Goal: Find specific page/section: Find specific page/section

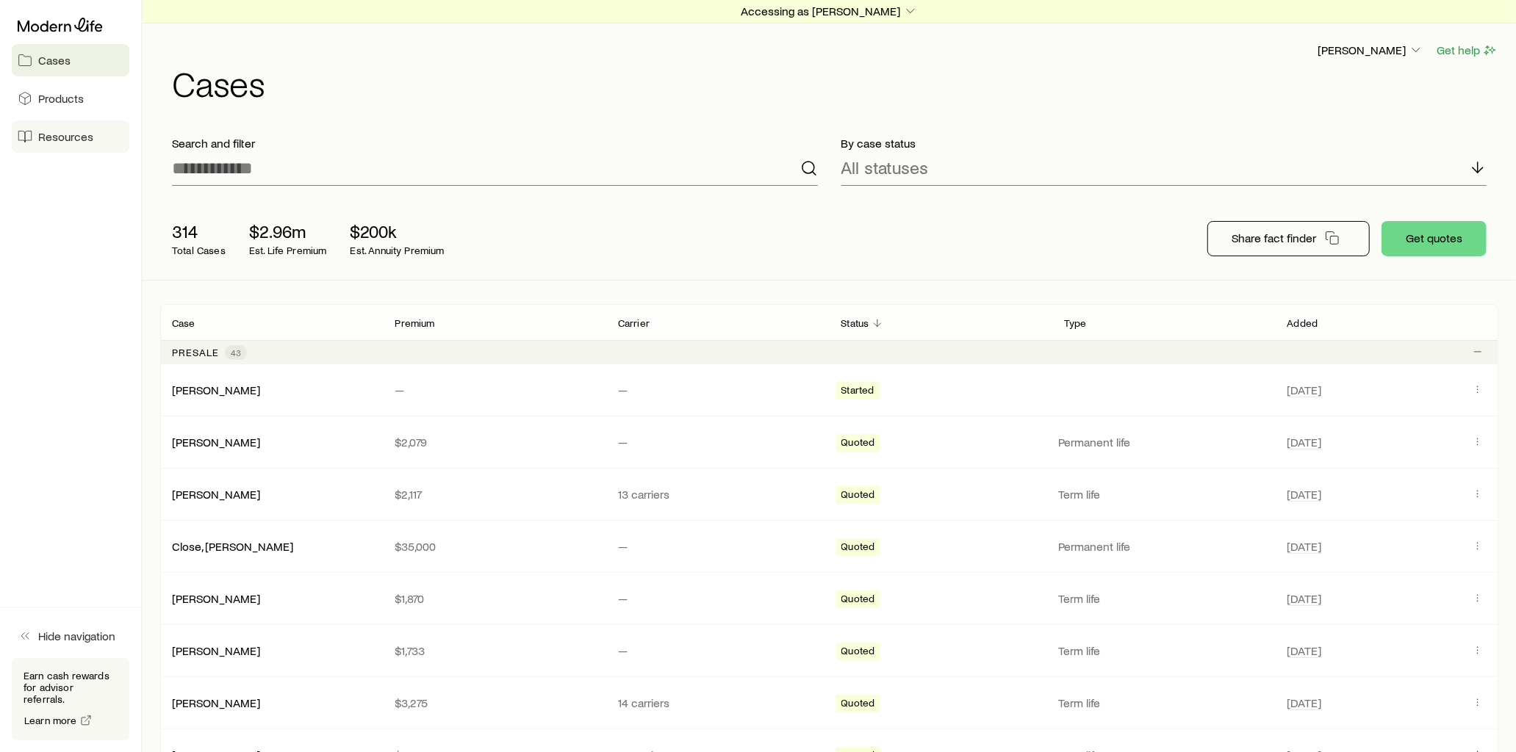
click at [97, 142] on link "Resources" at bounding box center [71, 137] width 118 height 32
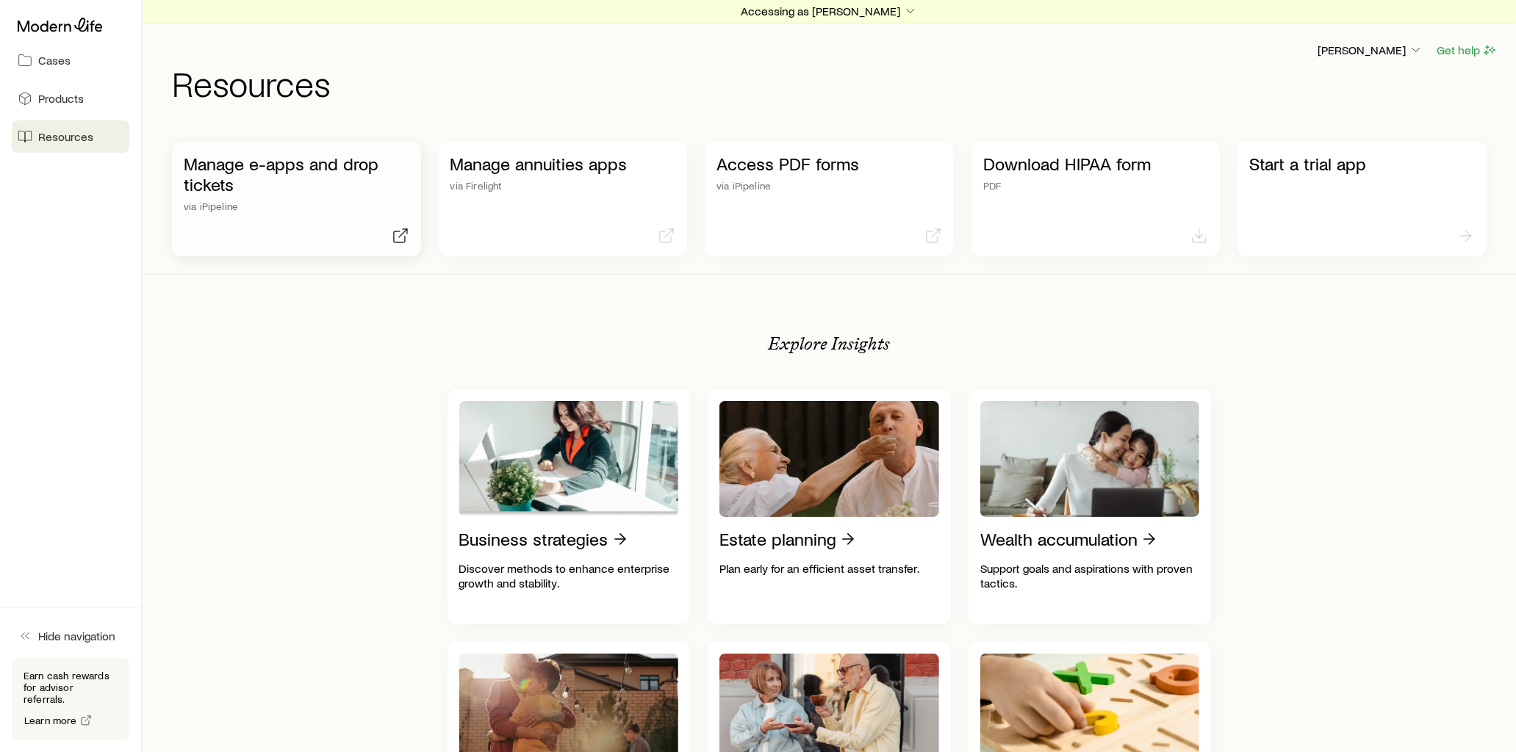
click at [298, 172] on p "Manage e-apps and drop tickets" at bounding box center [297, 174] width 226 height 41
click at [66, 62] on span "Cases" at bounding box center [54, 60] width 32 height 15
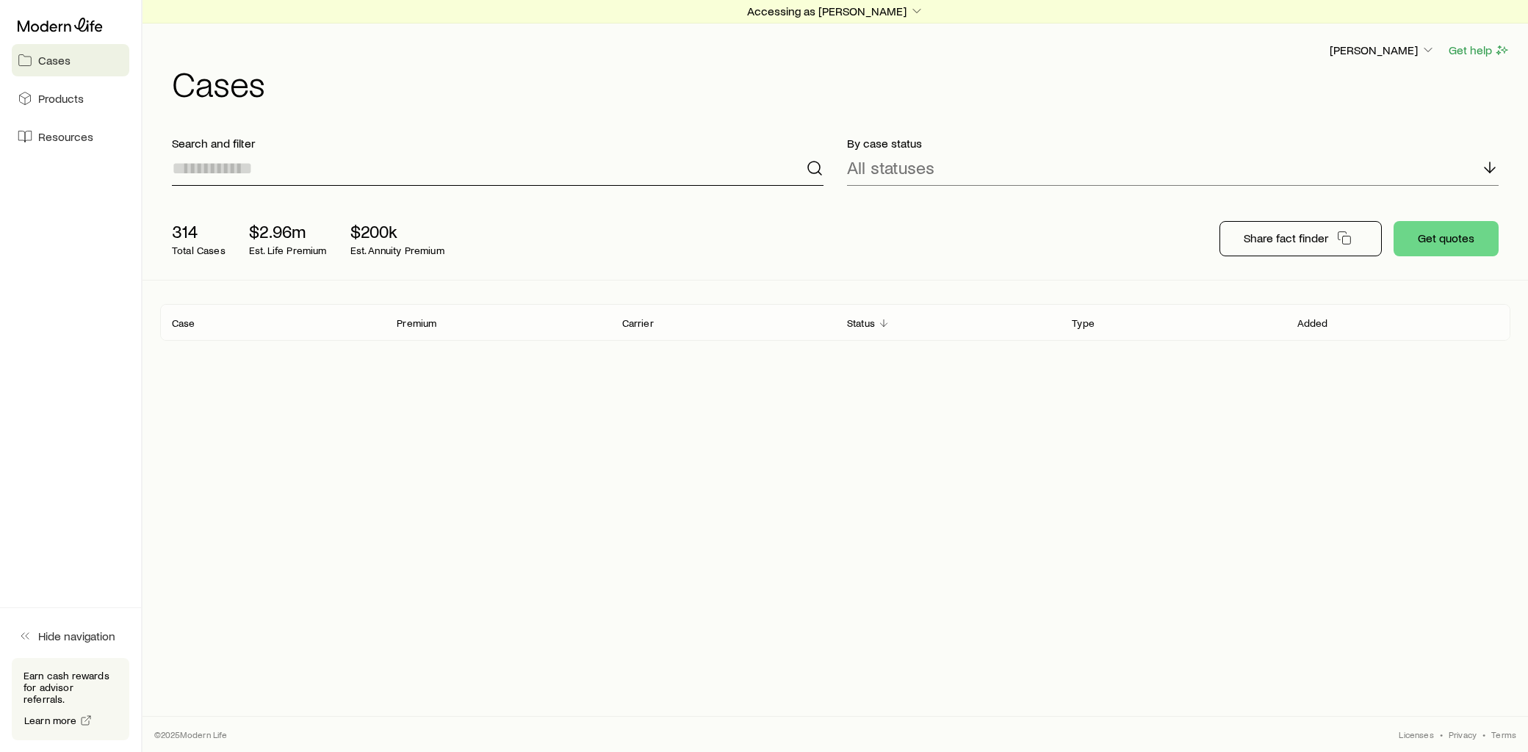
click at [287, 174] on input at bounding box center [498, 168] width 652 height 35
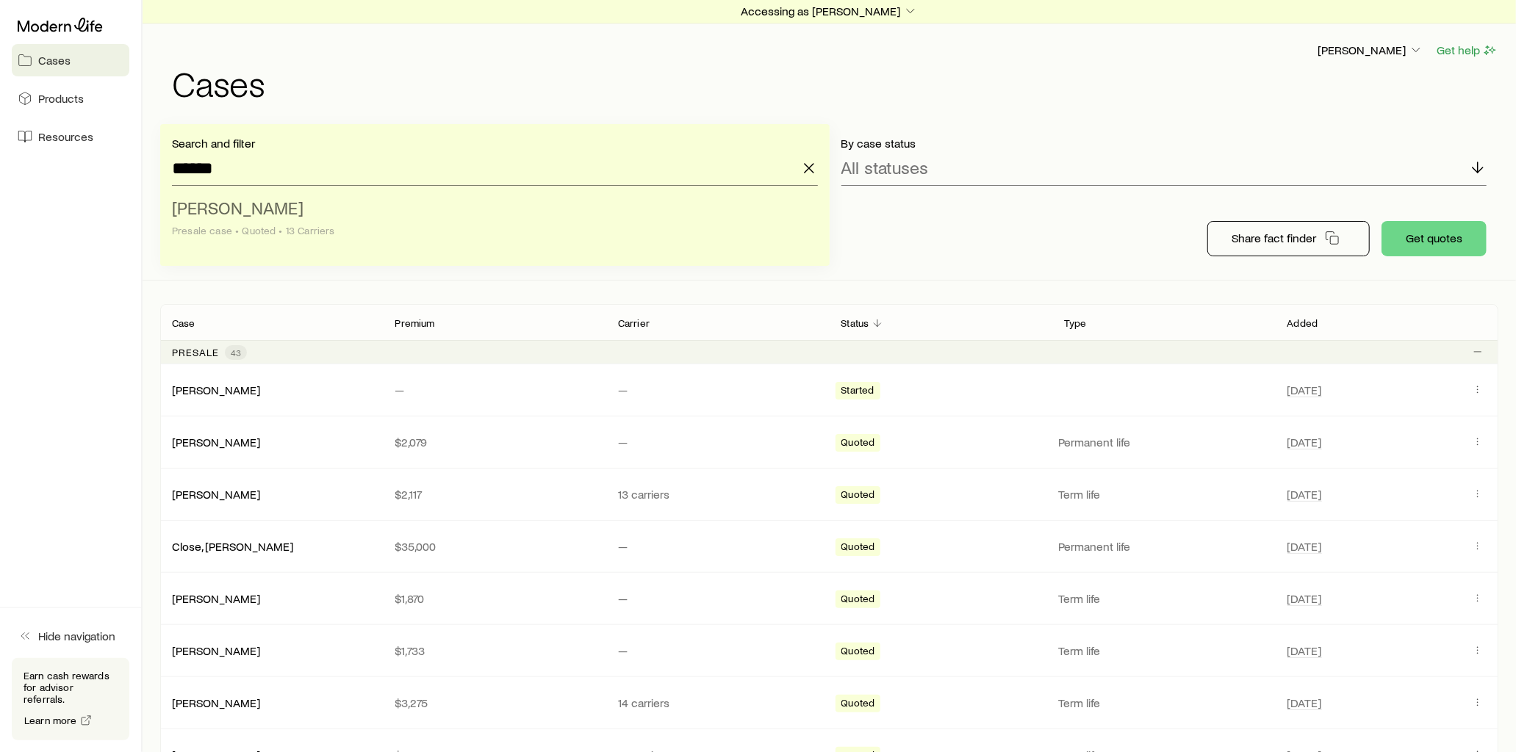
click at [305, 211] on li "[PERSON_NAME] Presale case • Quoted • 13 Carriers" at bounding box center [490, 220] width 637 height 57
type input "**********"
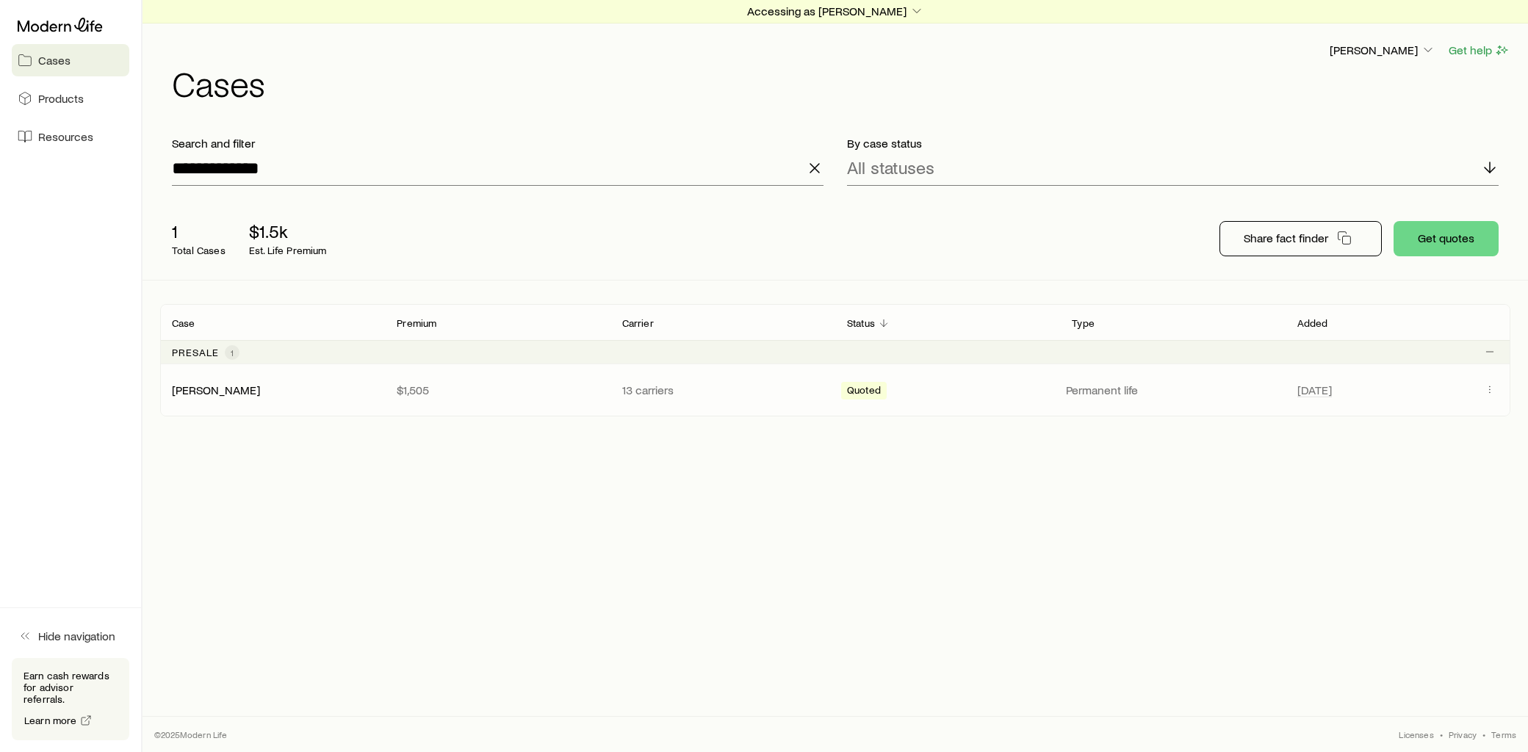
click at [242, 387] on div "[PERSON_NAME]" at bounding box center [272, 390] width 225 height 15
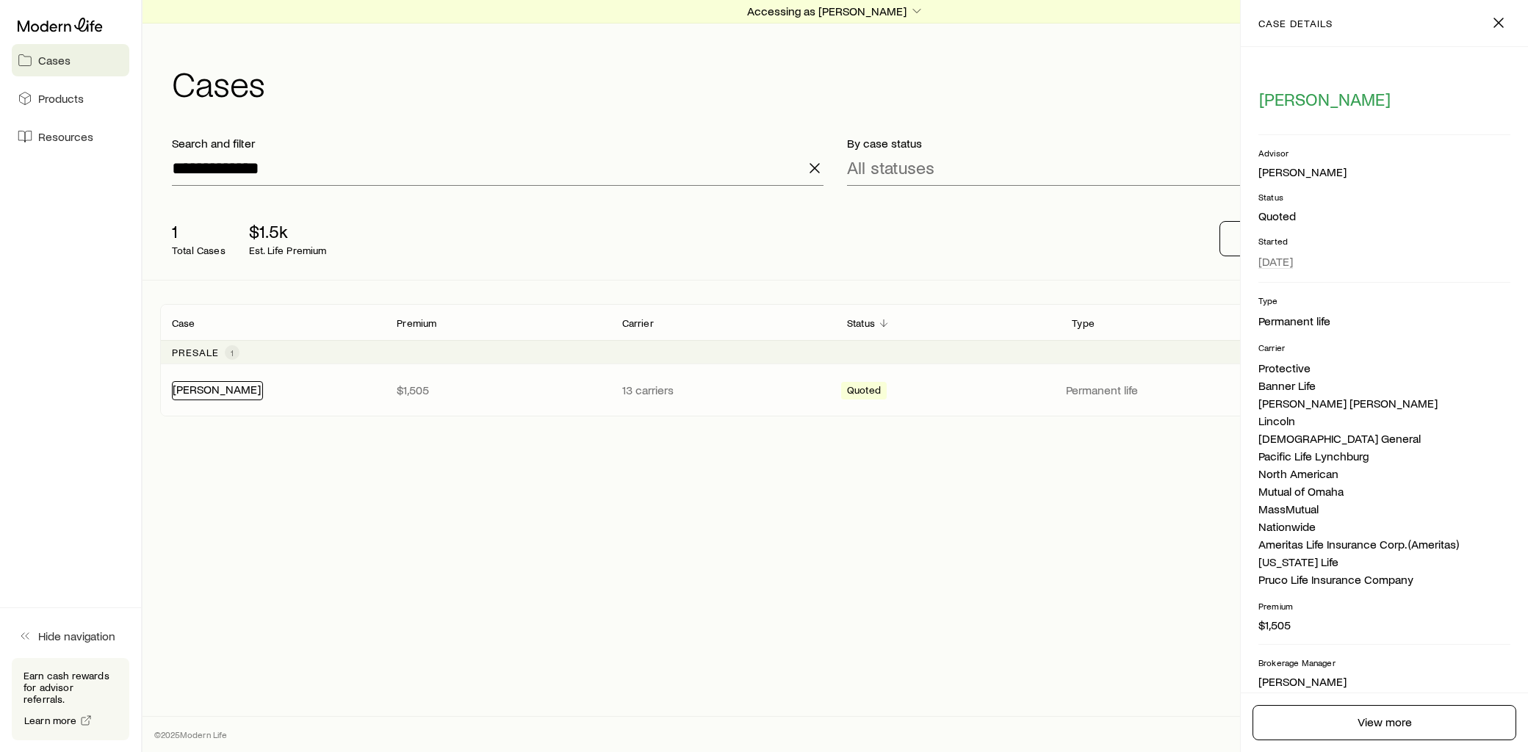
click at [194, 389] on link "[PERSON_NAME]" at bounding box center [217, 389] width 88 height 14
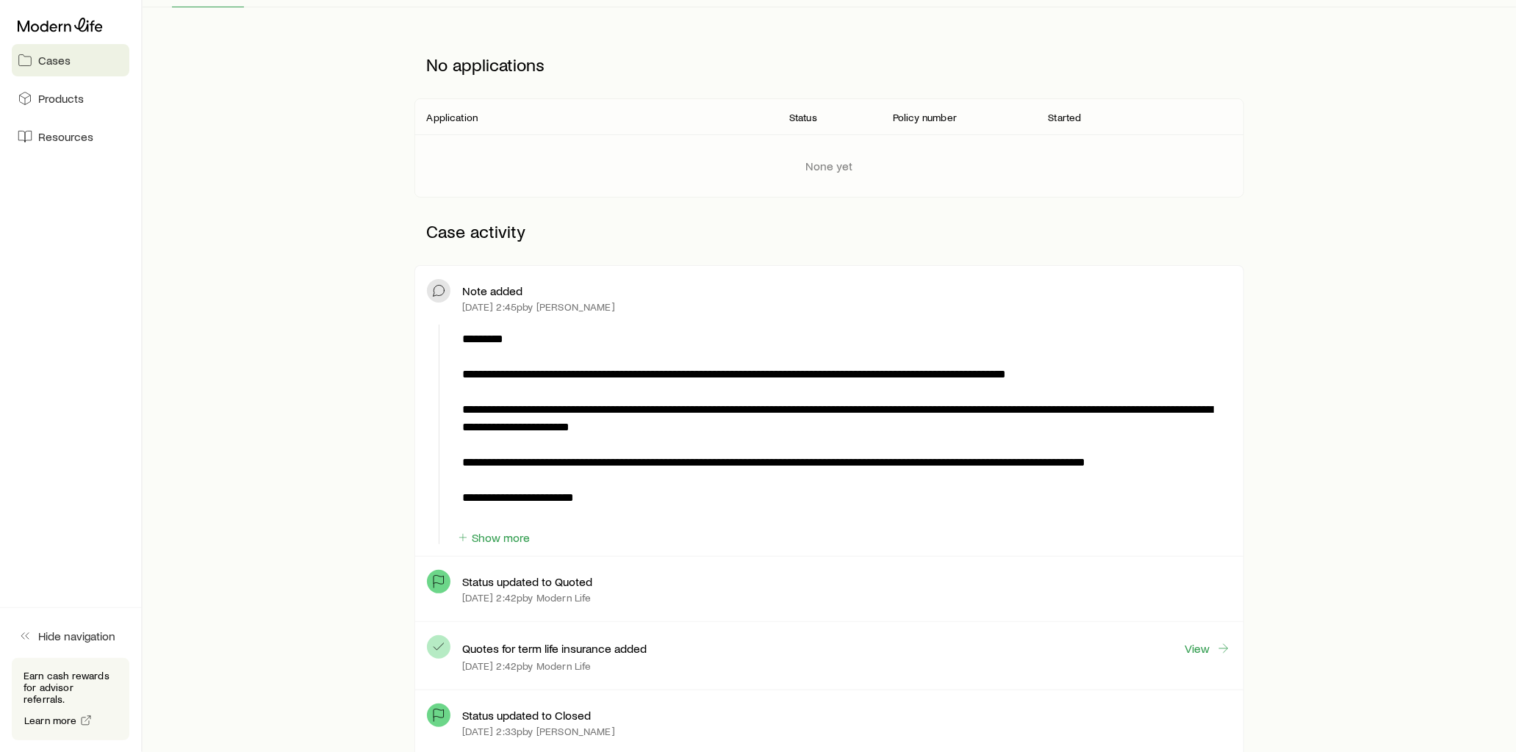
scroll to position [408, 0]
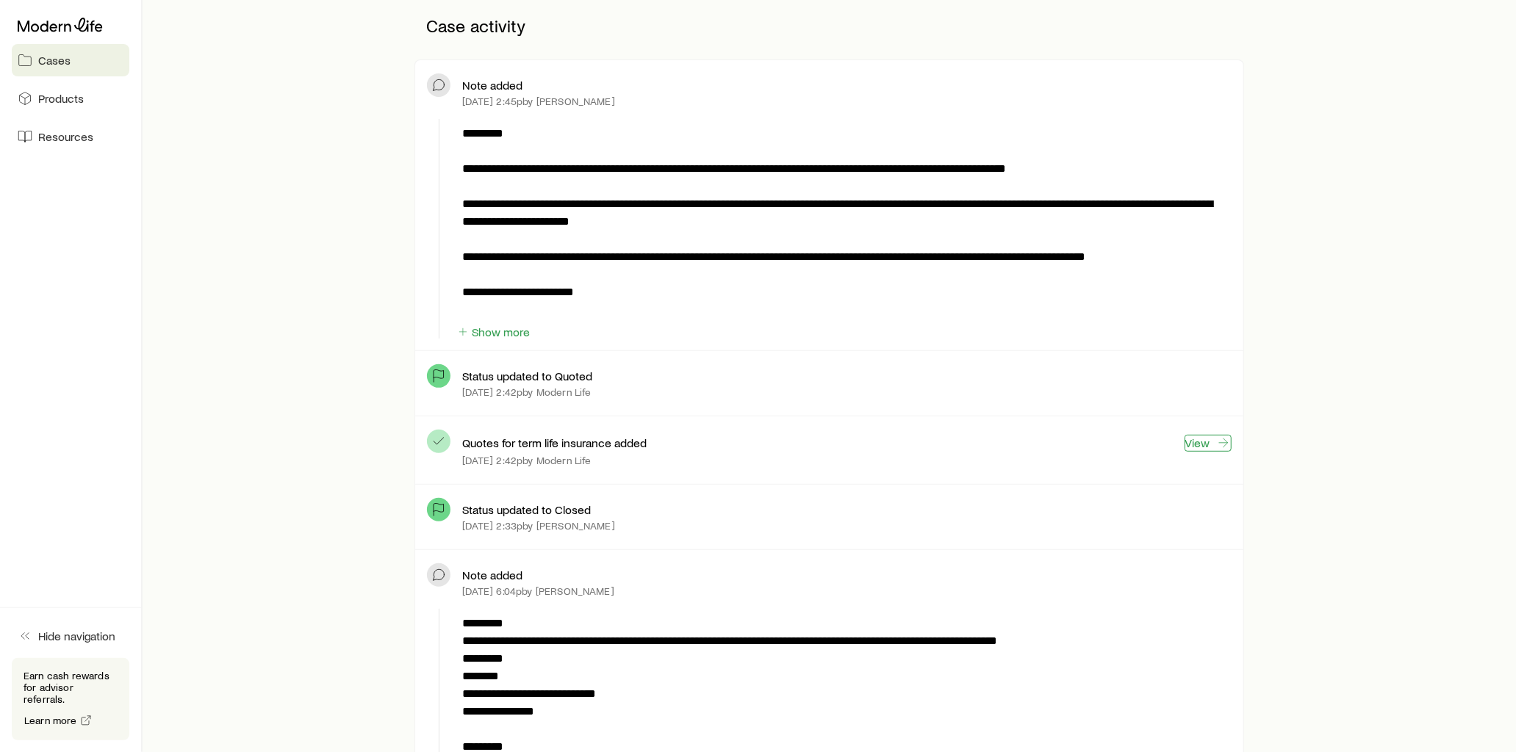
click at [1202, 439] on link "View" at bounding box center [1208, 443] width 47 height 17
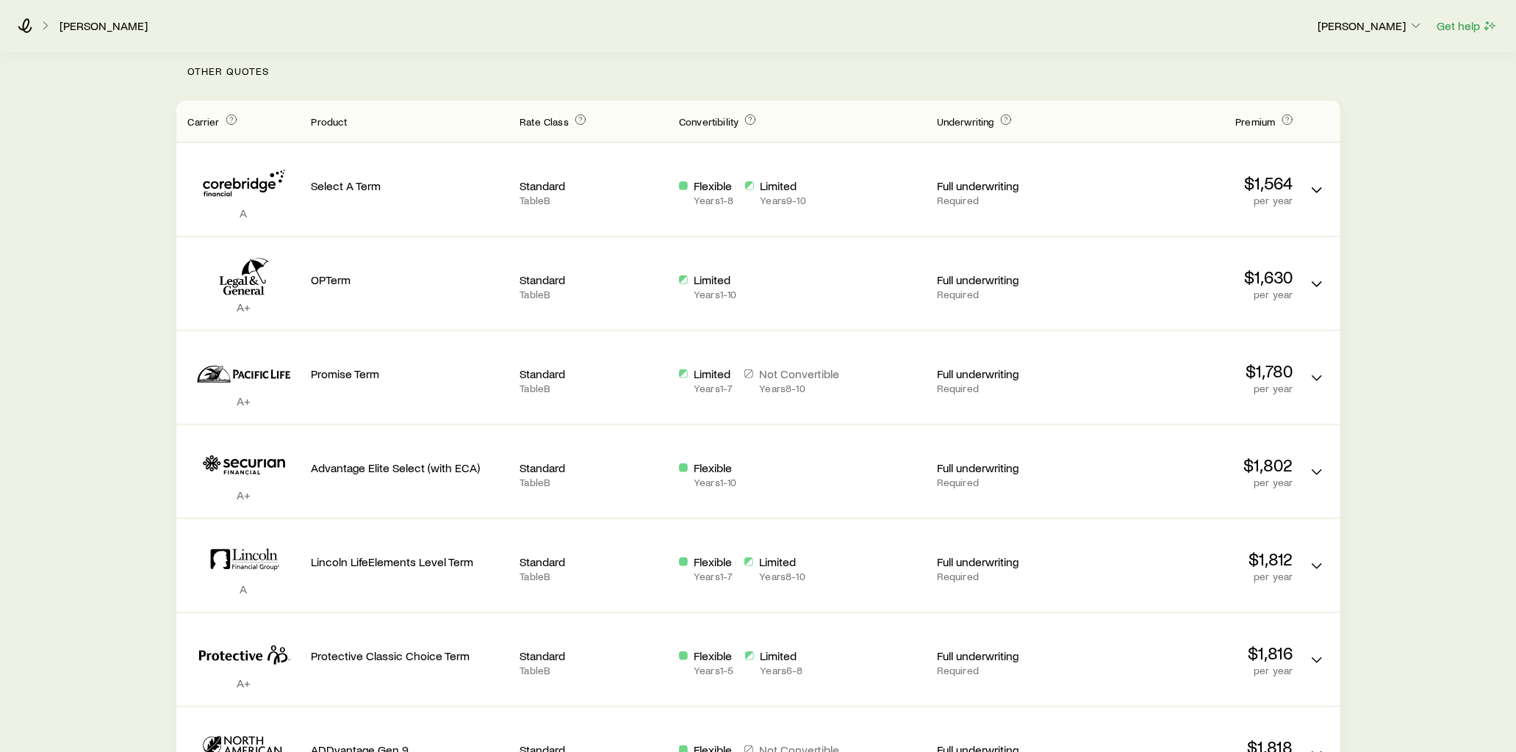
scroll to position [408, 0]
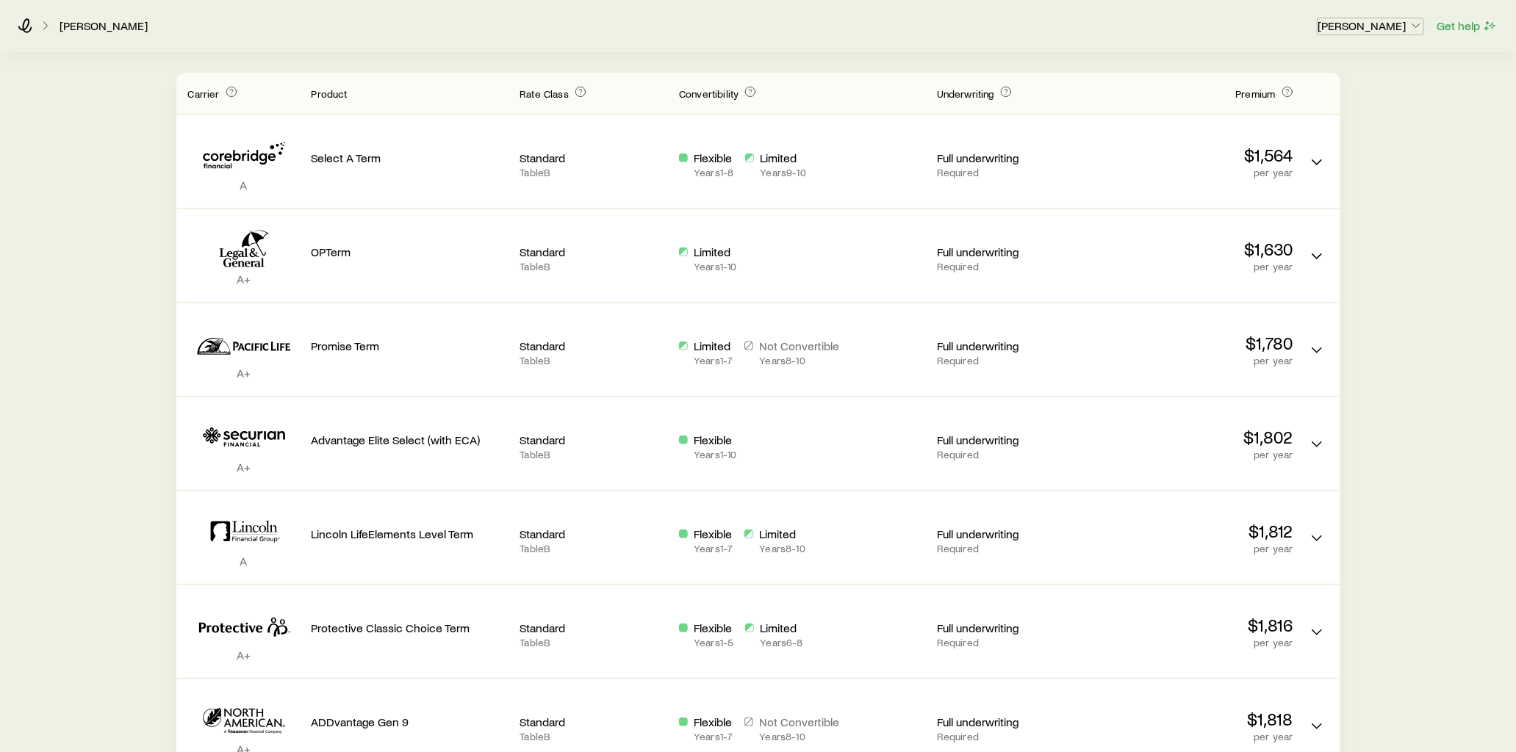
click at [1406, 26] on p "[PERSON_NAME]" at bounding box center [1371, 25] width 106 height 15
click at [1340, 62] on span "Licenses and contracts" at bounding box center [1341, 66] width 121 height 15
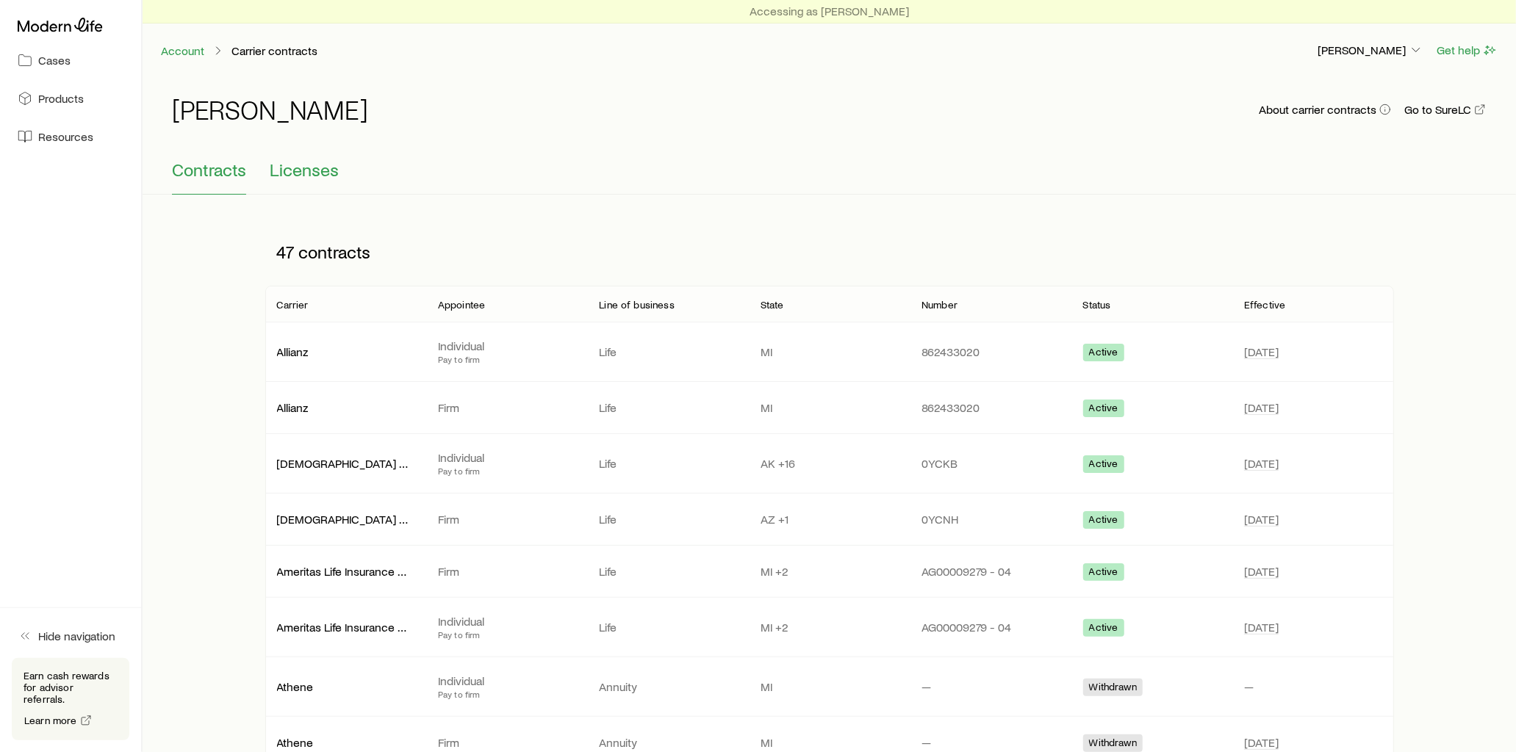
click at [298, 179] on span "Licenses" at bounding box center [304, 169] width 69 height 21
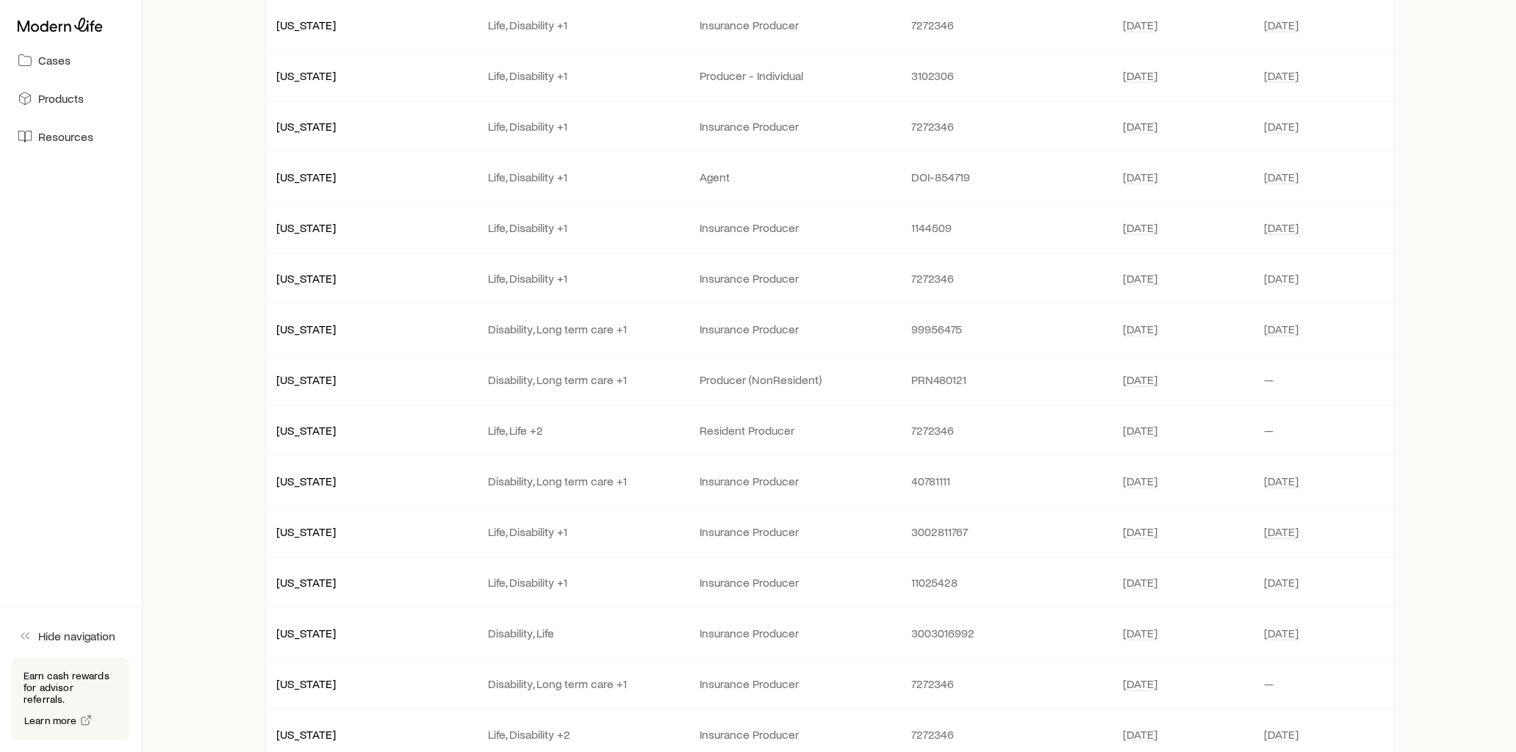
scroll to position [1061, 0]
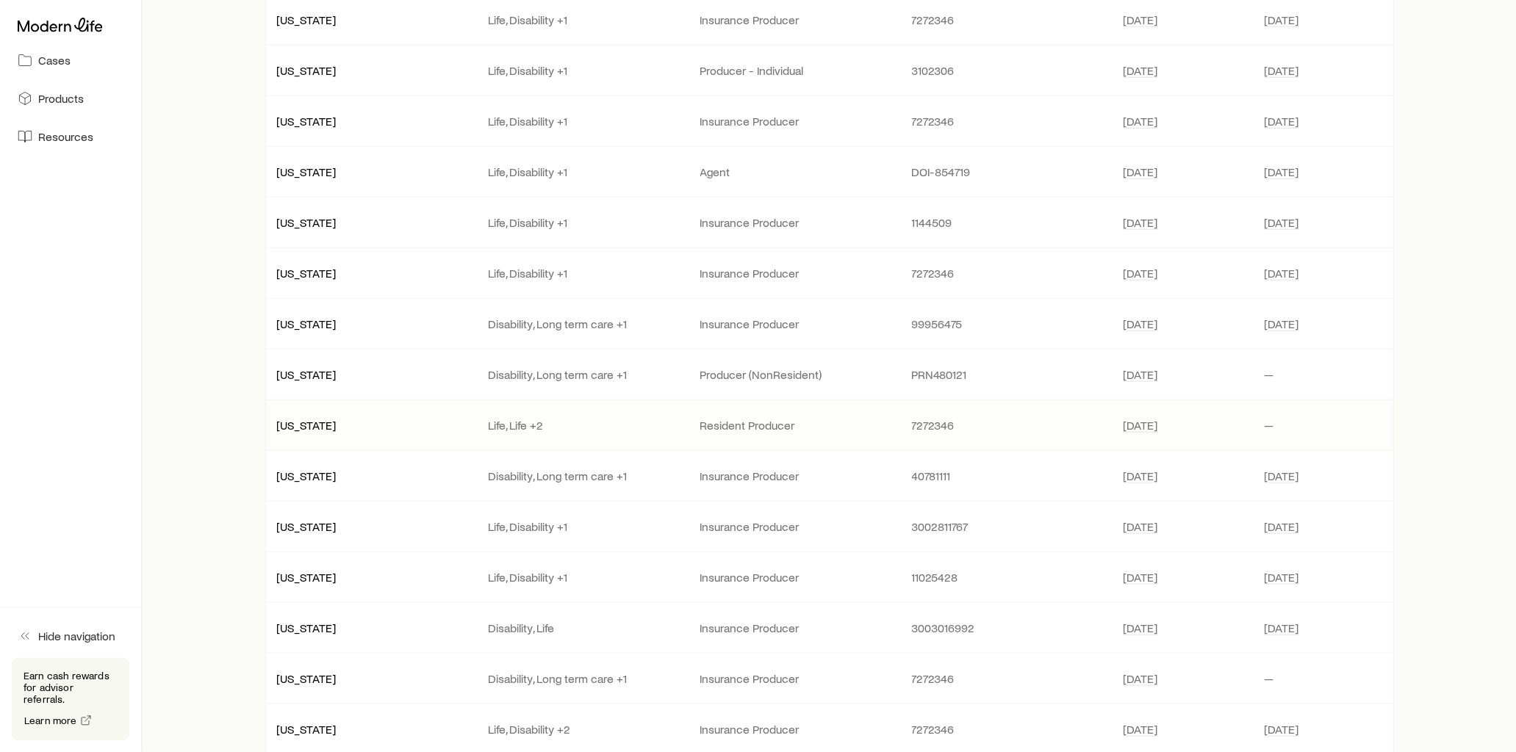
click at [514, 424] on p "Life, Life +2" at bounding box center [583, 425] width 188 height 15
